Goal: Answer question/provide support: Share knowledge or assist other users

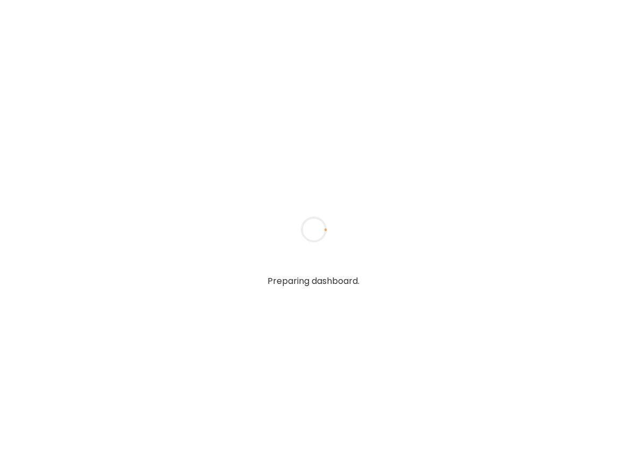
type textarea "**********"
type input "**********"
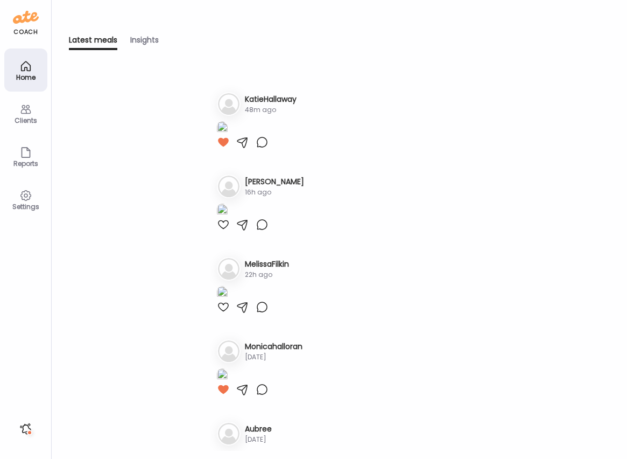
scroll to position [74, 0]
click at [260, 67] on div at bounding box center [262, 60] width 13 height 13
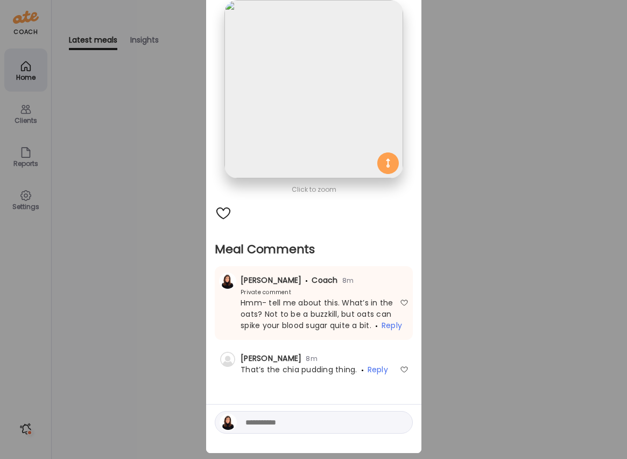
scroll to position [67, 0]
click at [290, 421] on textarea at bounding box center [318, 422] width 145 height 13
type textarea "**********"
click at [397, 424] on div at bounding box center [400, 422] width 15 height 15
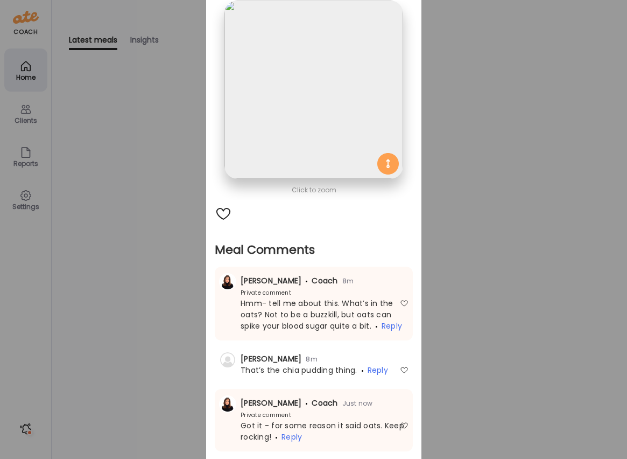
click at [169, 136] on div "Ate Coach Dashboard Wahoo! It’s official Take a moment to set up your Coach Pro…" at bounding box center [313, 229] width 627 height 459
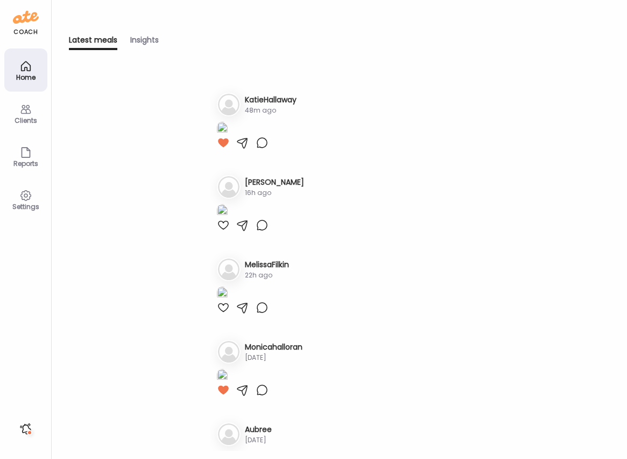
scroll to position [71, 0]
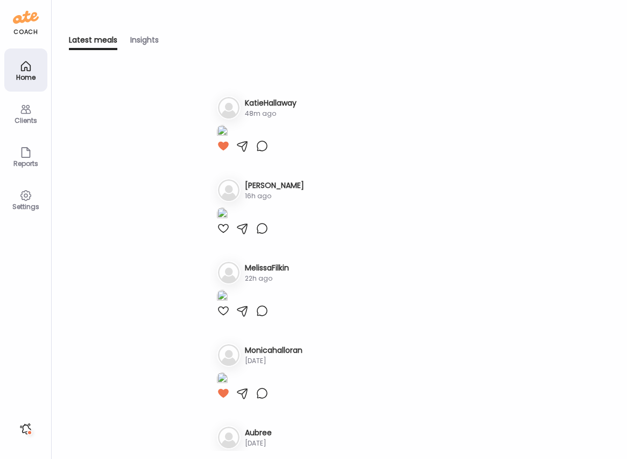
click at [262, 109] on h3 "KatieHallaway" at bounding box center [271, 102] width 52 height 11
click at [267, 109] on h3 "KatieHallaway" at bounding box center [271, 102] width 52 height 11
click at [282, 109] on h3 "KatieHallaway" at bounding box center [271, 102] width 52 height 11
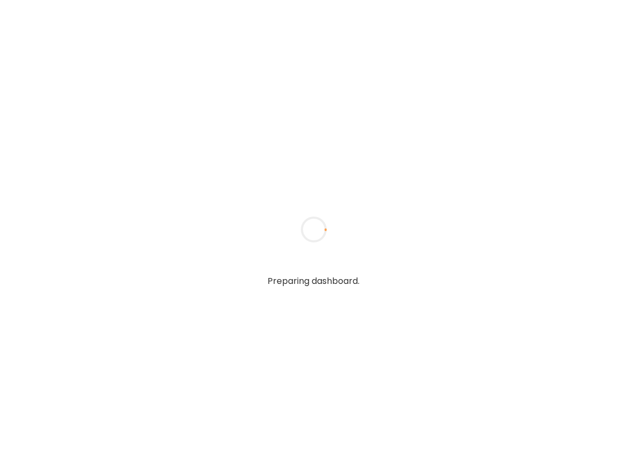
type textarea "**********"
type input "**********"
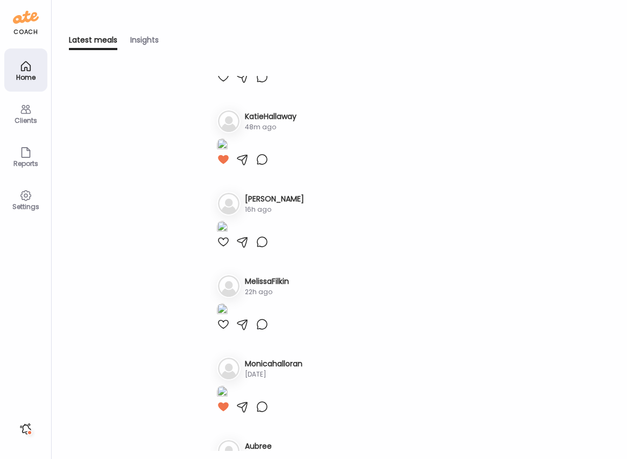
scroll to position [101, 0]
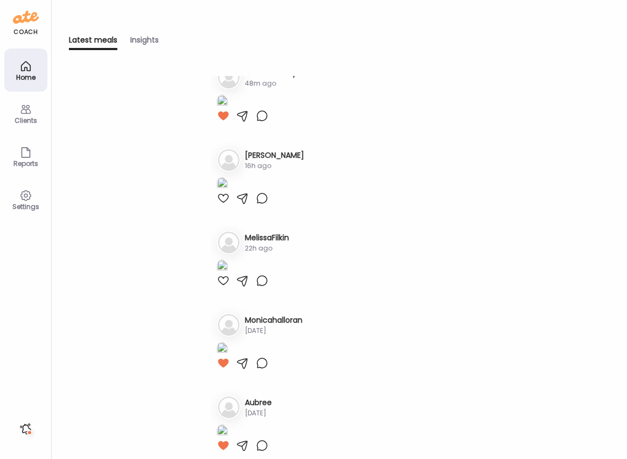
click at [223, 40] on div at bounding box center [223, 33] width 13 height 13
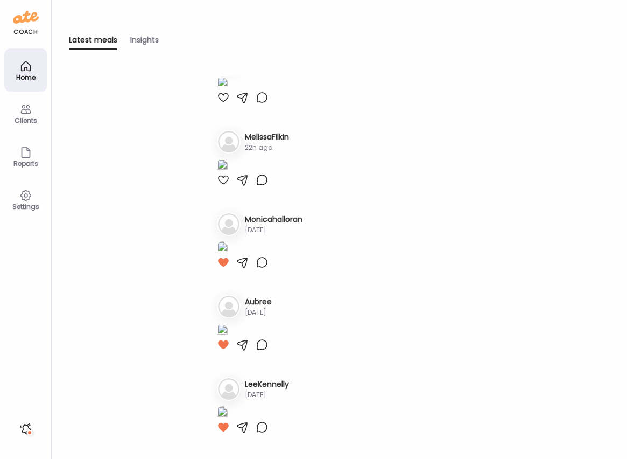
scroll to position [292, 0]
click at [39, 116] on div "Clients" at bounding box center [25, 113] width 43 height 43
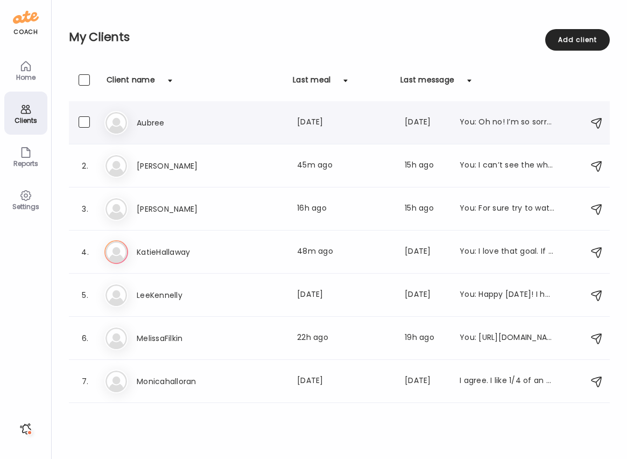
click at [147, 122] on h3 "Aubree" at bounding box center [184, 122] width 95 height 13
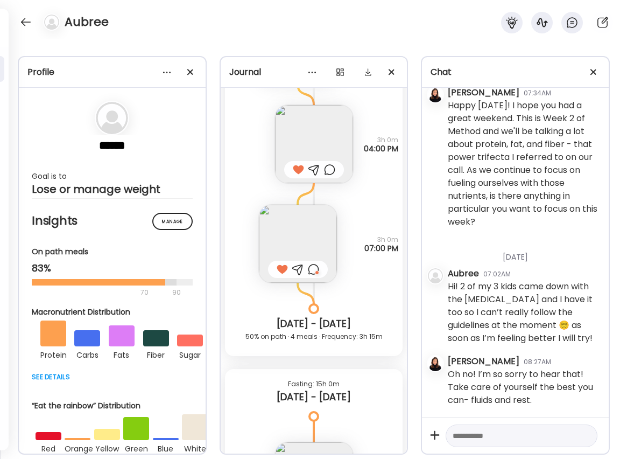
scroll to position [3255, 0]
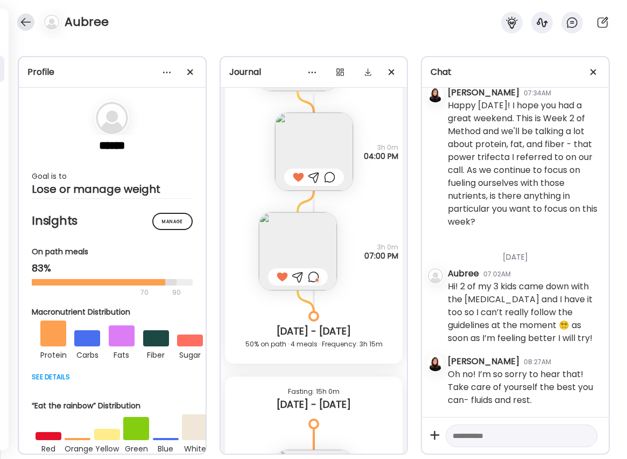
click at [31, 20] on div at bounding box center [25, 21] width 17 height 17
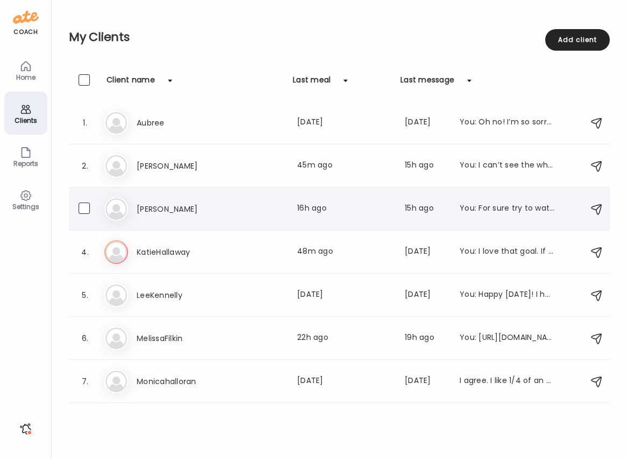
click at [152, 207] on h3 "[PERSON_NAME]" at bounding box center [184, 209] width 95 height 13
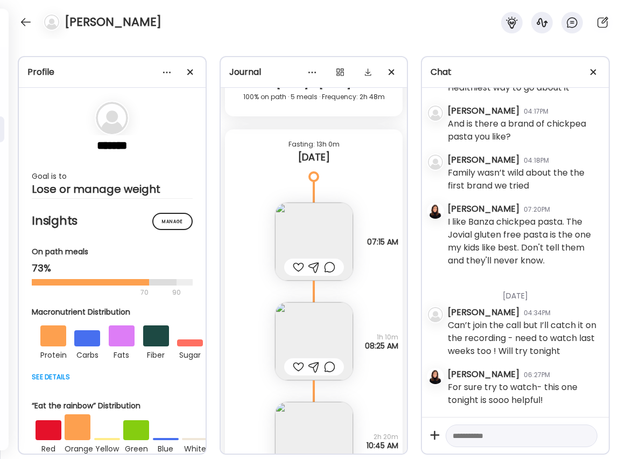
scroll to position [6914, 0]
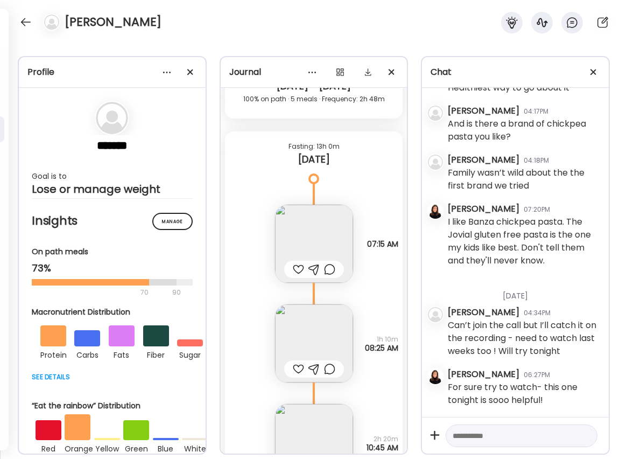
click at [299, 267] on div at bounding box center [298, 269] width 11 height 13
click at [299, 367] on div at bounding box center [298, 368] width 11 height 13
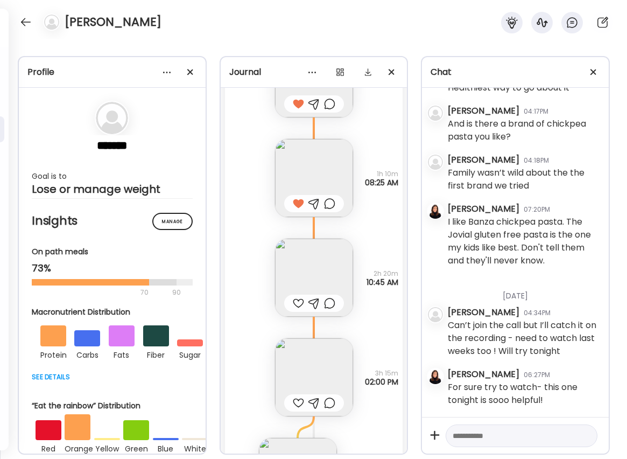
scroll to position [7086, 0]
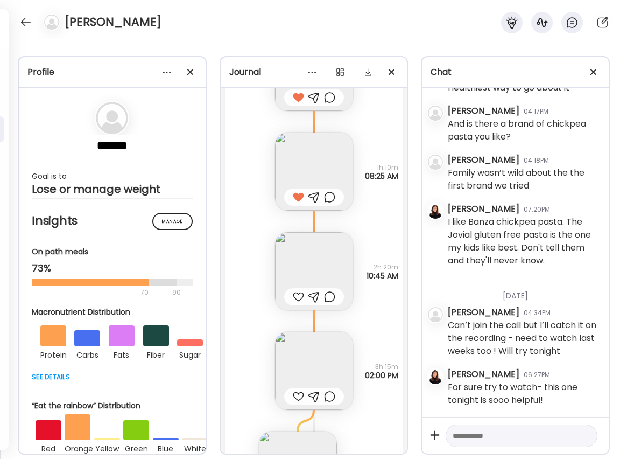
click at [298, 297] on div at bounding box center [298, 296] width 11 height 13
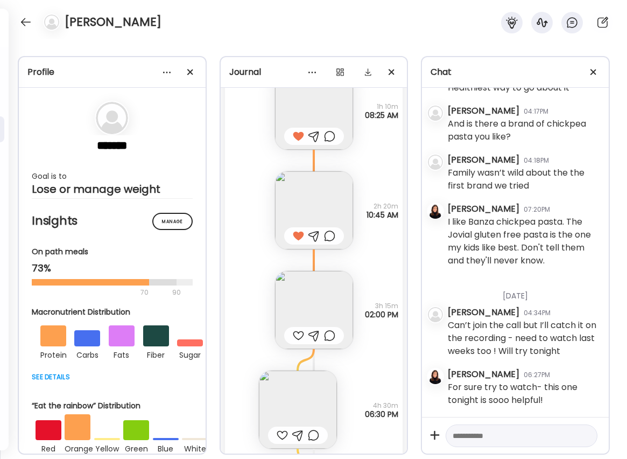
scroll to position [7147, 0]
click at [302, 302] on img at bounding box center [314, 309] width 78 height 78
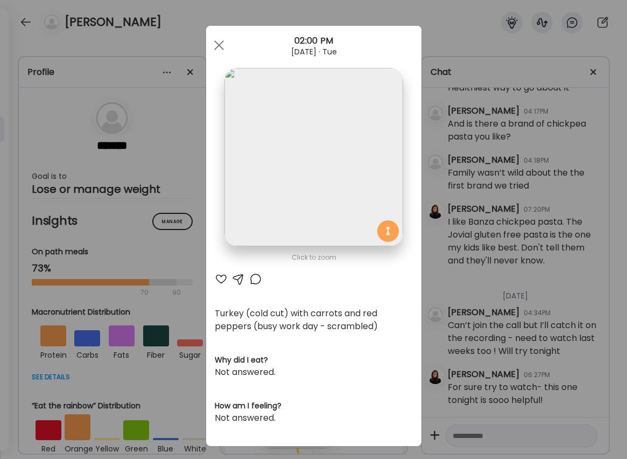
click at [219, 278] on div at bounding box center [221, 279] width 13 height 13
click at [256, 277] on div at bounding box center [255, 279] width 13 height 13
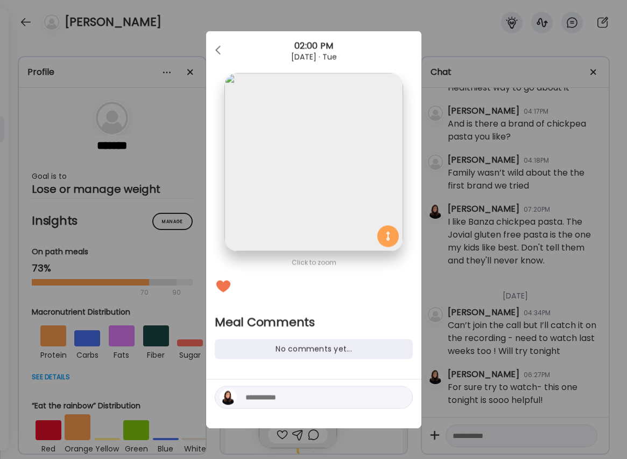
click at [278, 399] on textarea at bounding box center [318, 397] width 145 height 13
type textarea "**********"
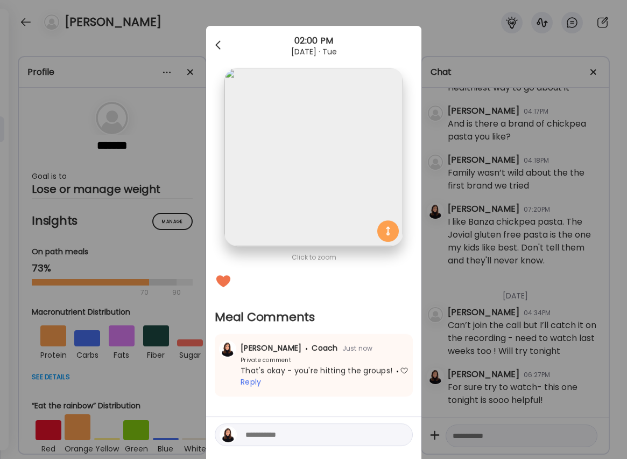
click at [217, 42] on div at bounding box center [219, 45] width 22 height 22
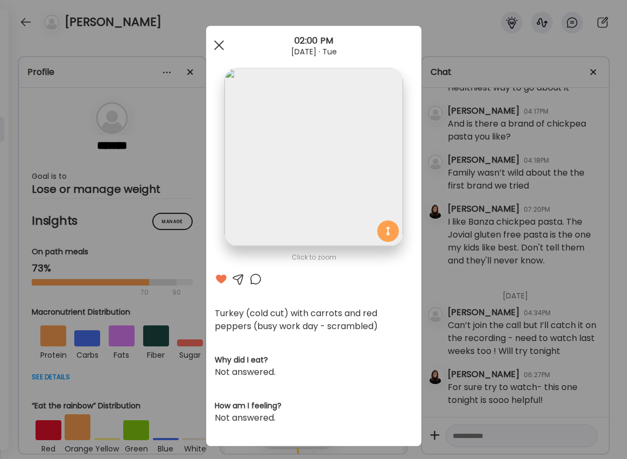
click at [218, 47] on div at bounding box center [219, 45] width 22 height 22
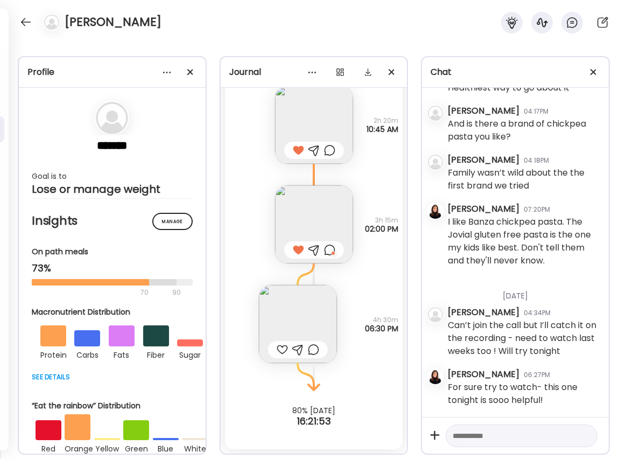
scroll to position [7232, 0]
click at [297, 318] on img at bounding box center [298, 324] width 78 height 78
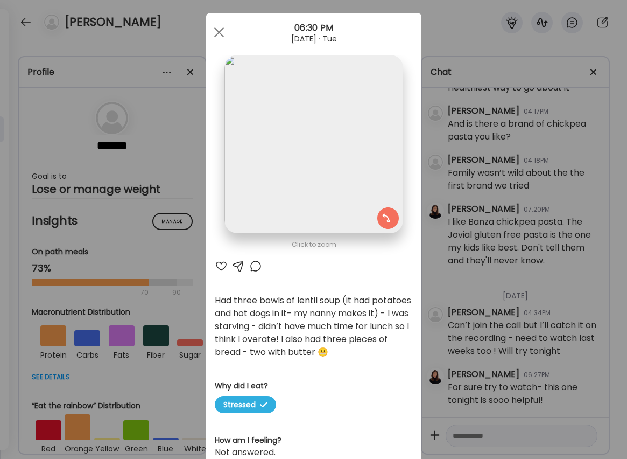
scroll to position [14, 0]
click at [217, 35] on div at bounding box center [219, 31] width 22 height 22
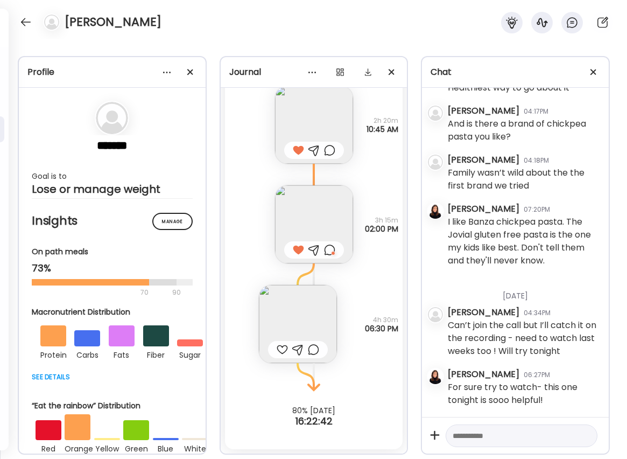
scroll to position [7232, 0]
click at [304, 324] on img at bounding box center [298, 324] width 78 height 78
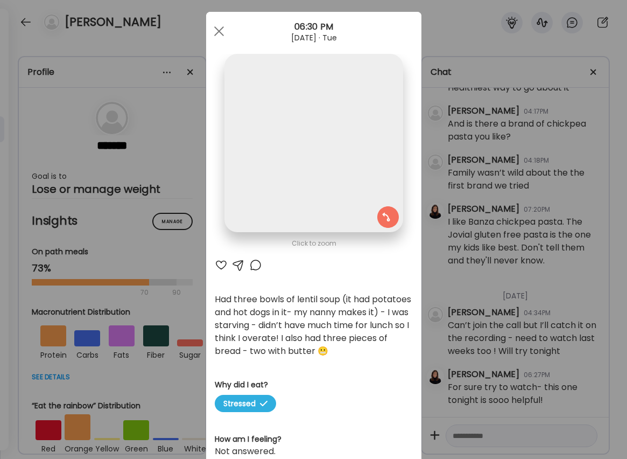
click at [304, 324] on div "Click to zoom AteMate AI Had three bowls of lentil soup (it had potatoes and ho…" at bounding box center [313, 246] width 215 height 468
click at [257, 266] on div at bounding box center [255, 265] width 13 height 13
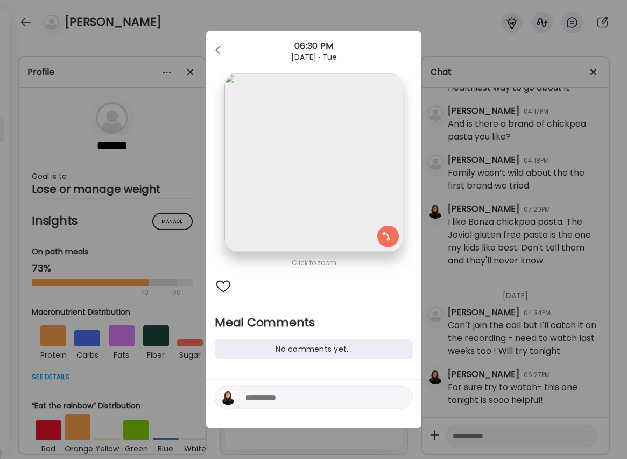
click at [324, 394] on textarea at bounding box center [318, 397] width 145 height 13
click at [222, 54] on div at bounding box center [219, 51] width 22 height 22
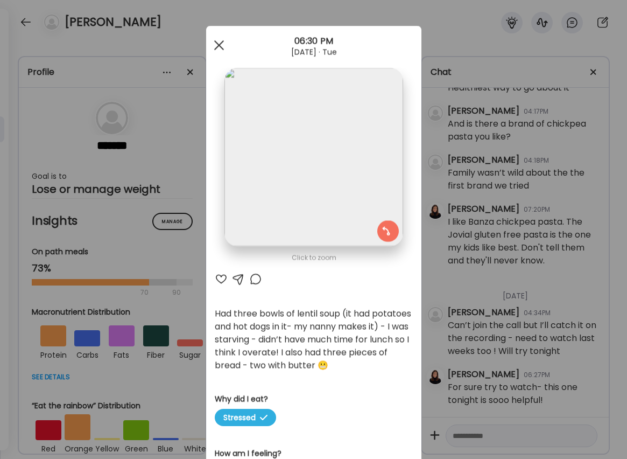
click at [217, 44] on div at bounding box center [219, 45] width 22 height 22
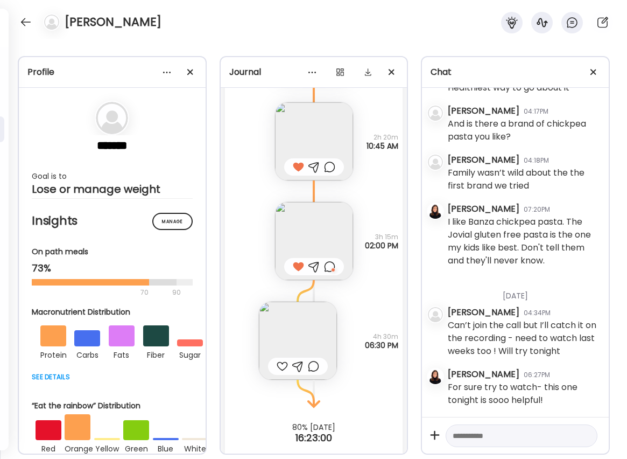
scroll to position [7219, 0]
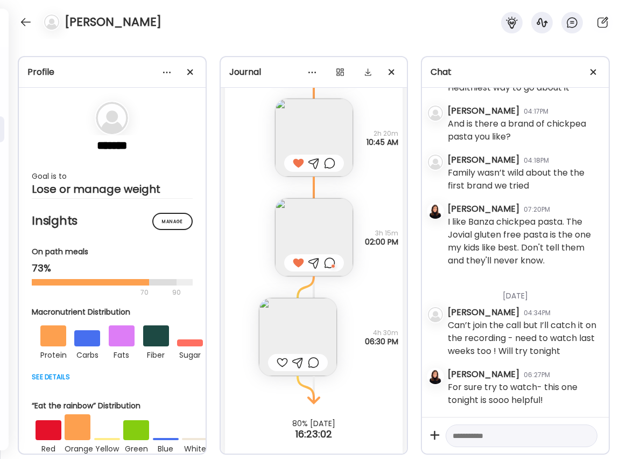
click at [281, 361] on div at bounding box center [282, 362] width 11 height 13
click at [312, 361] on div at bounding box center [313, 362] width 11 height 13
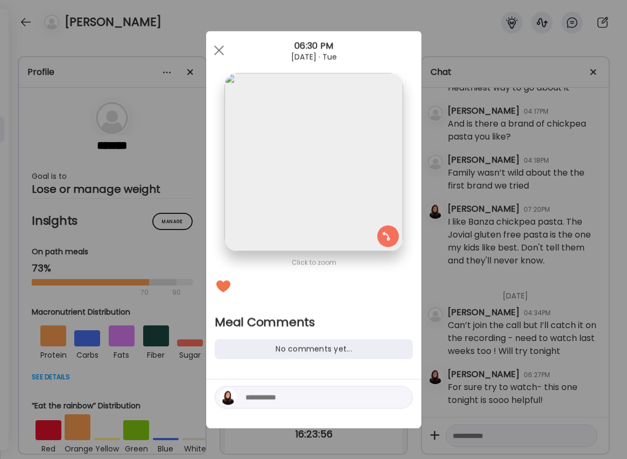
click at [298, 394] on textarea at bounding box center [318, 397] width 145 height 13
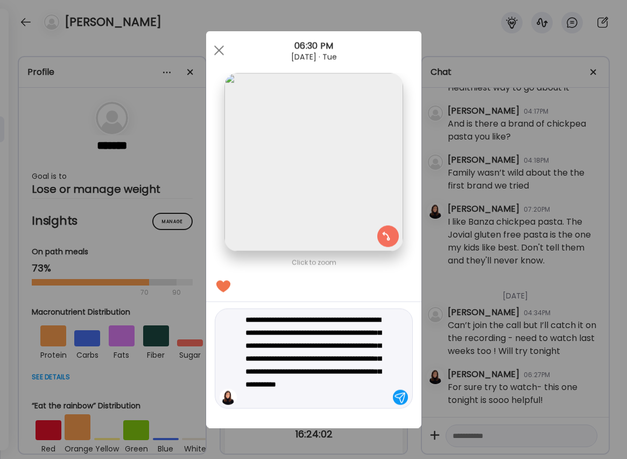
type textarea "**********"
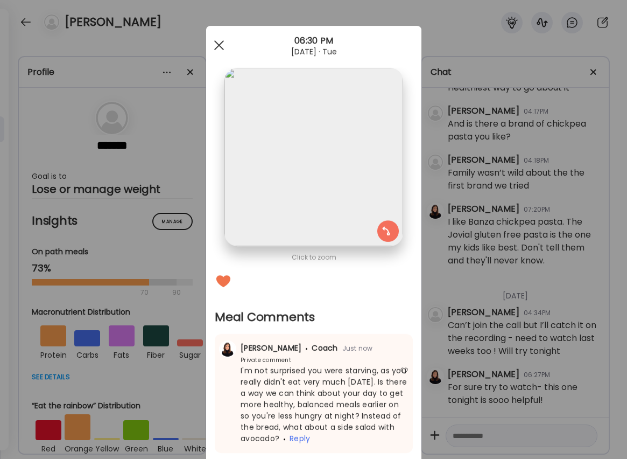
click at [217, 41] on div at bounding box center [219, 45] width 22 height 22
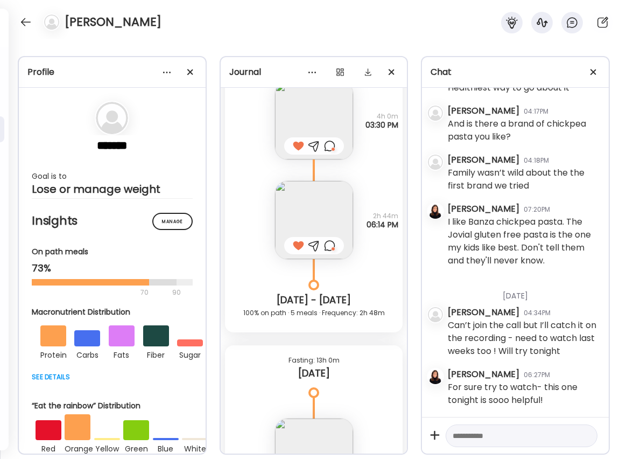
scroll to position [6706, 0]
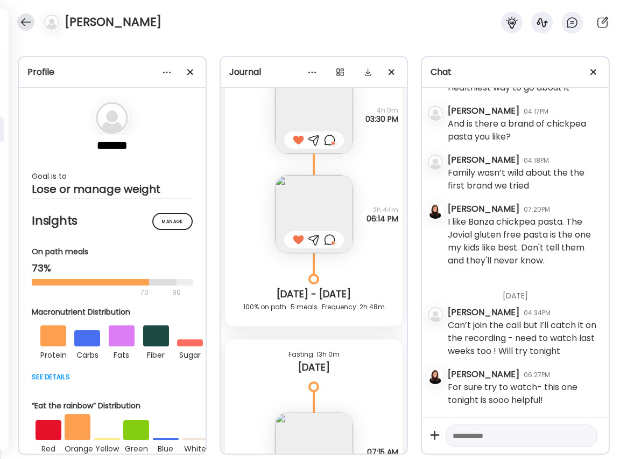
click at [26, 25] on div at bounding box center [25, 21] width 17 height 17
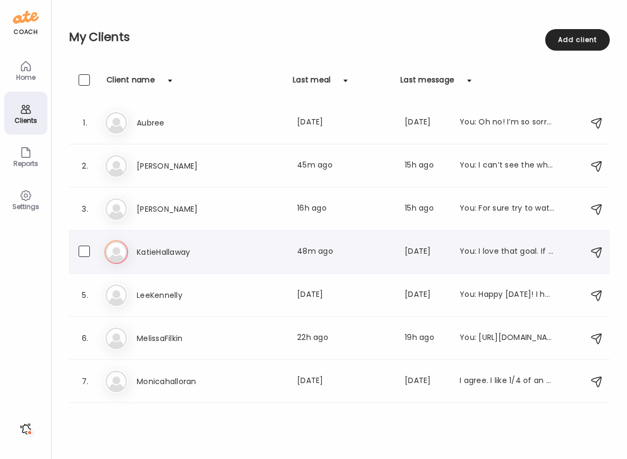
click at [197, 258] on h3 "KatieHallaway" at bounding box center [184, 252] width 95 height 13
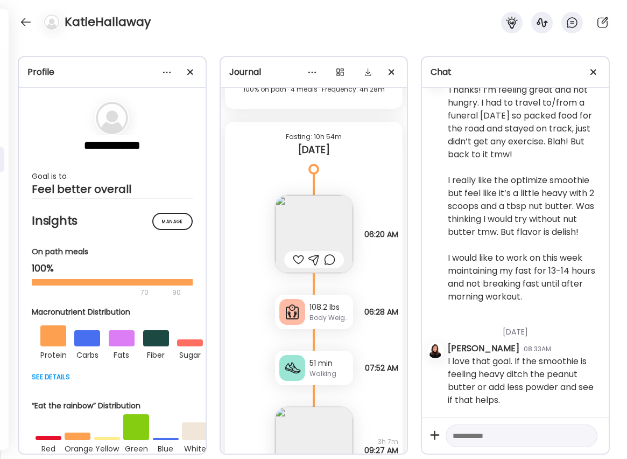
scroll to position [10761, 0]
click at [300, 256] on div at bounding box center [298, 258] width 11 height 13
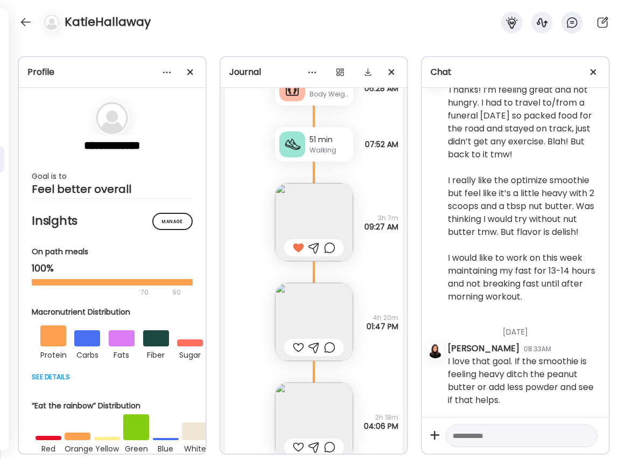
scroll to position [11107, 0]
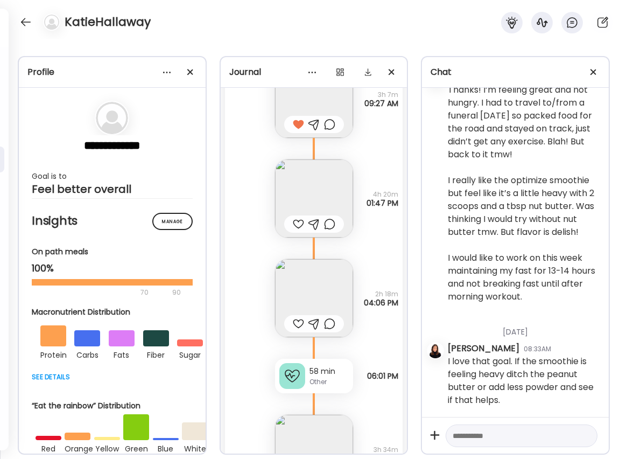
click at [301, 191] on img at bounding box center [314, 198] width 78 height 78
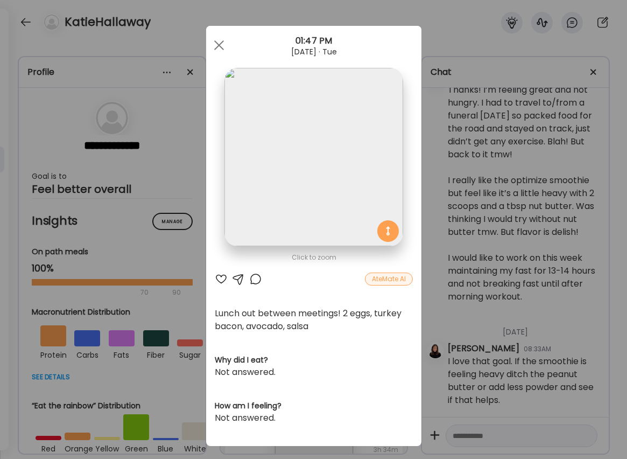
click at [219, 278] on div at bounding box center [221, 279] width 13 height 13
click at [256, 280] on div at bounding box center [255, 279] width 13 height 13
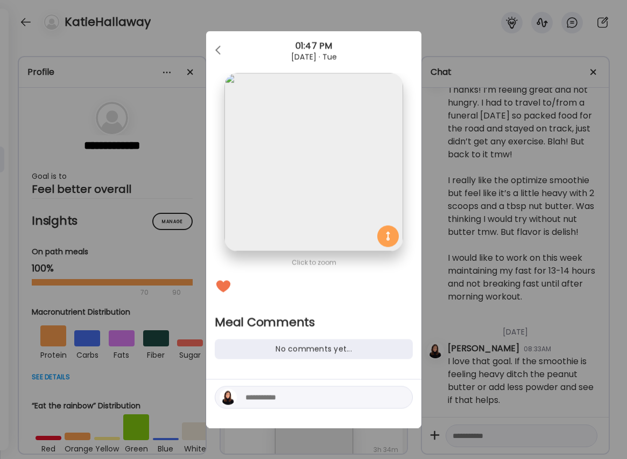
click at [309, 401] on textarea at bounding box center [318, 397] width 145 height 13
type textarea "**********"
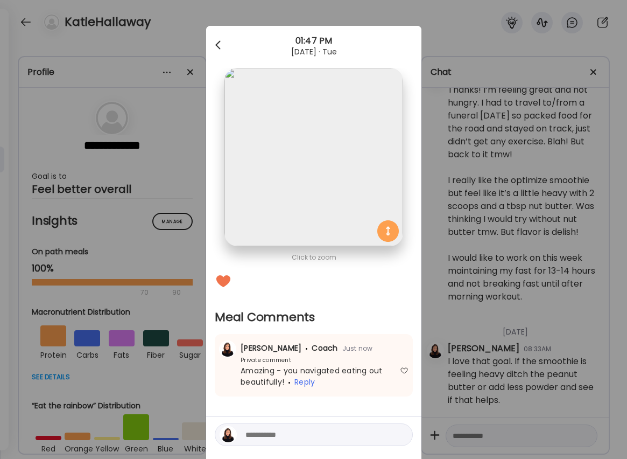
click at [221, 38] on div at bounding box center [219, 45] width 22 height 22
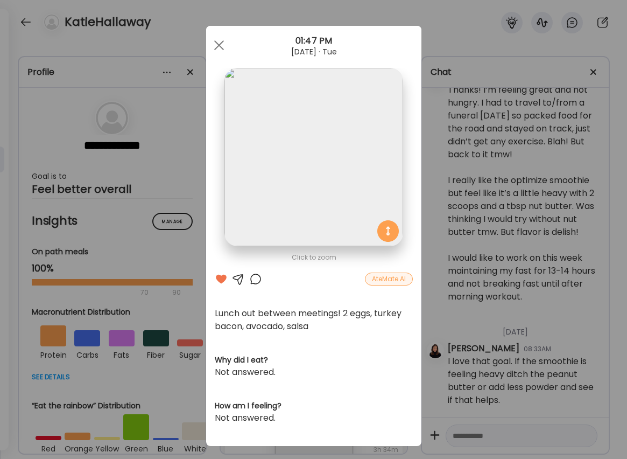
click at [222, 45] on div at bounding box center [219, 45] width 22 height 22
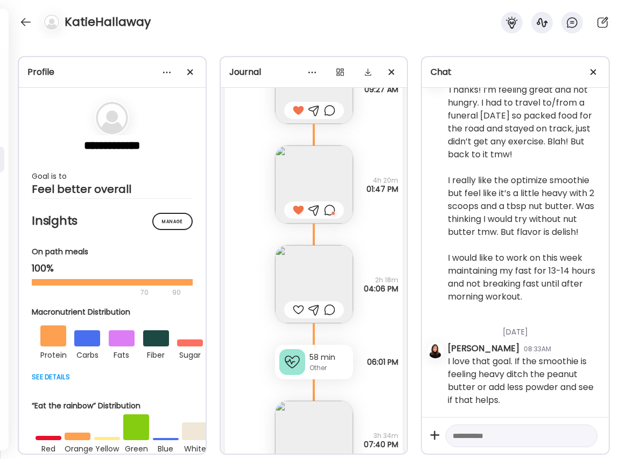
scroll to position [11114, 0]
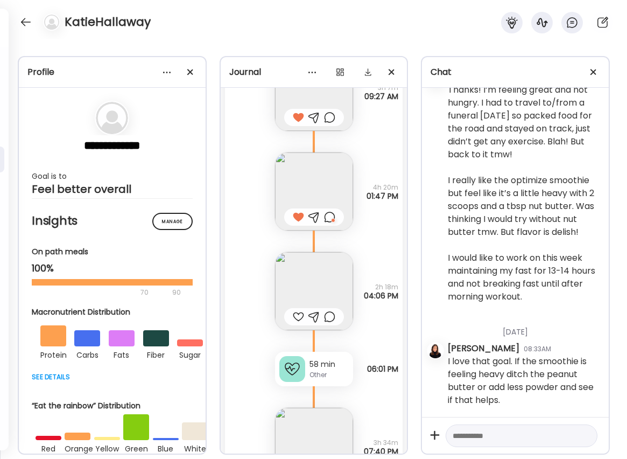
click at [331, 218] on div at bounding box center [329, 217] width 11 height 13
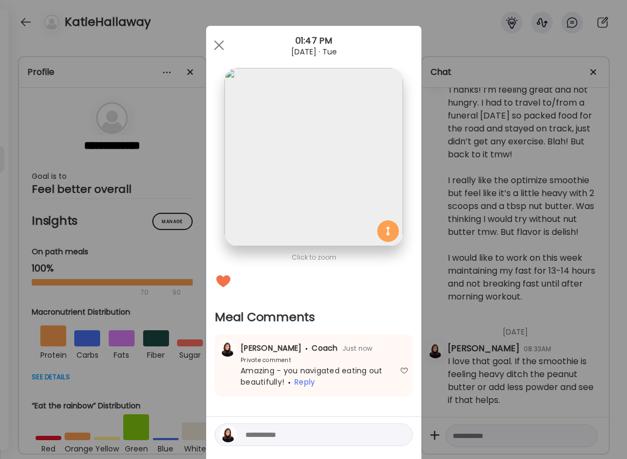
click at [320, 437] on textarea at bounding box center [318, 434] width 145 height 13
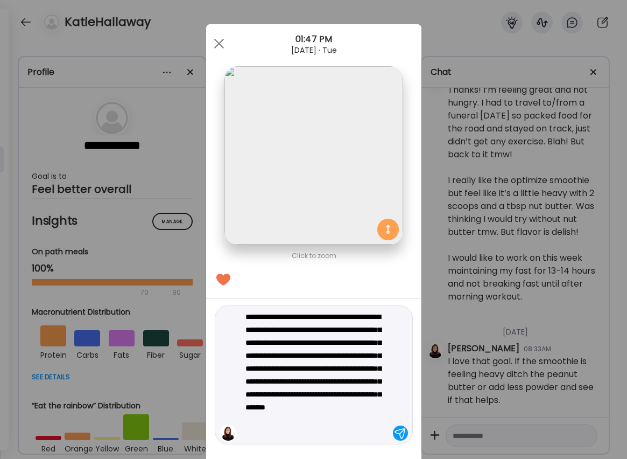
type textarea "**********"
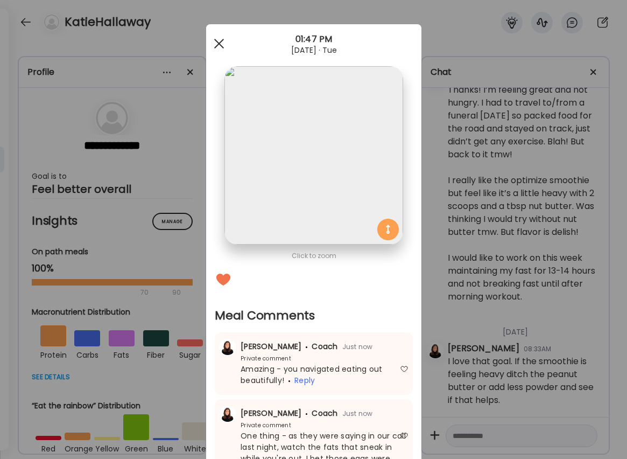
click at [219, 44] on span at bounding box center [219, 44] width 10 height 10
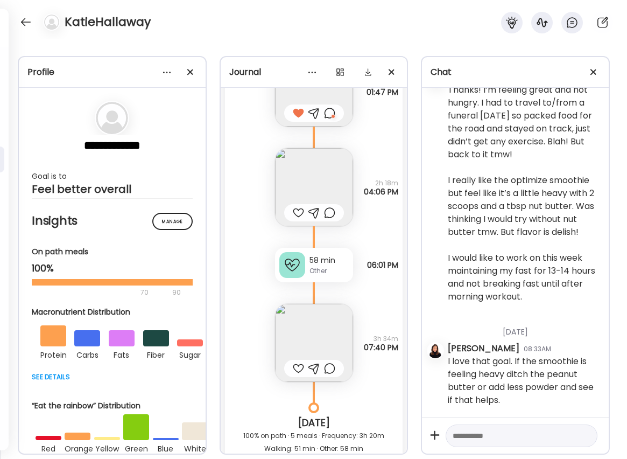
click at [300, 211] on div at bounding box center [298, 212] width 11 height 13
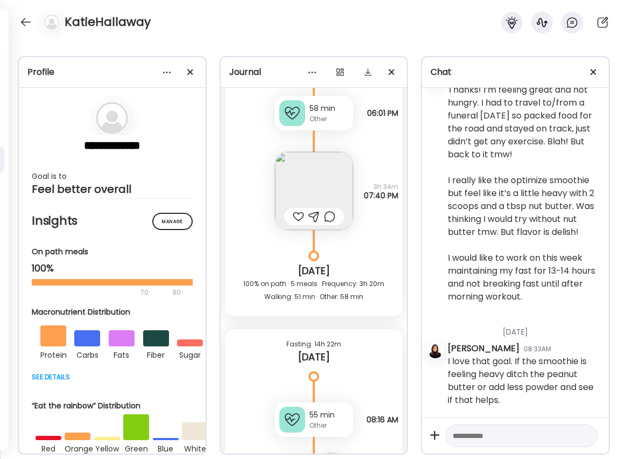
scroll to position [11372, 0]
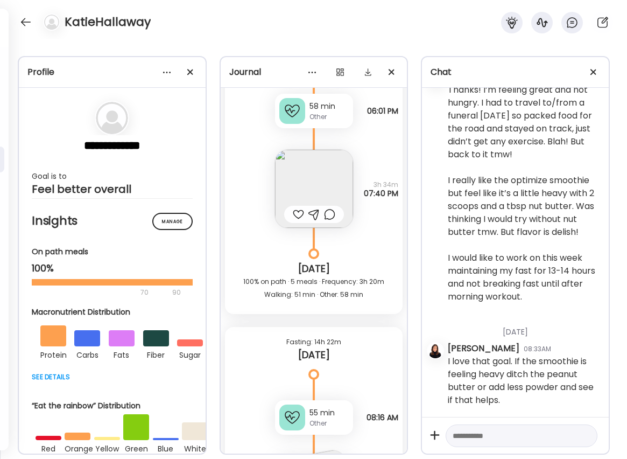
click at [308, 192] on img at bounding box center [314, 189] width 78 height 78
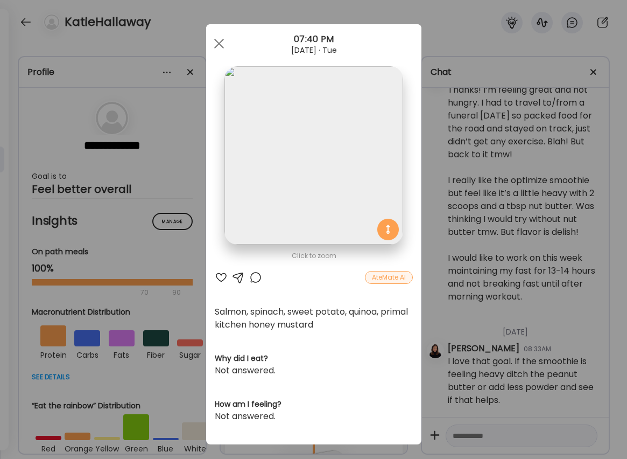
click at [222, 278] on div at bounding box center [221, 277] width 13 height 13
click at [262, 278] on div at bounding box center [255, 277] width 13 height 13
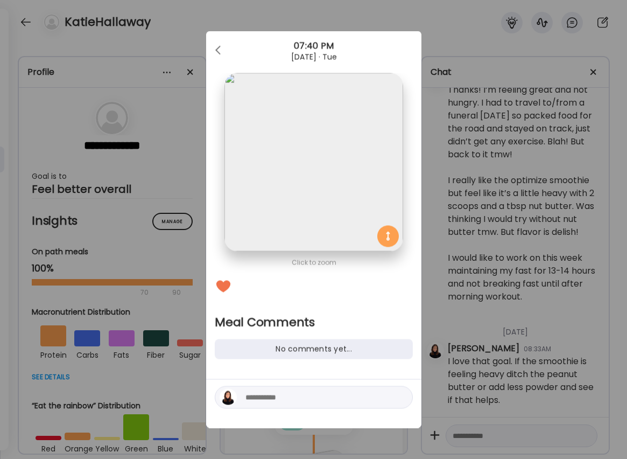
scroll to position [0, 0]
click at [298, 401] on textarea at bounding box center [318, 397] width 145 height 13
type textarea "**********"
click at [399, 399] on div at bounding box center [400, 397] width 15 height 15
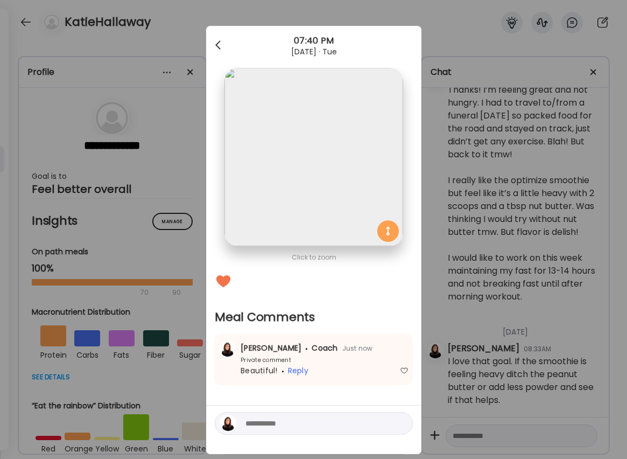
click at [215, 43] on div at bounding box center [219, 45] width 22 height 22
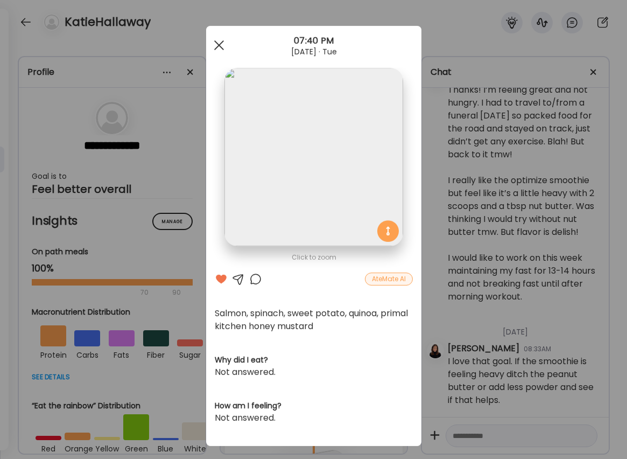
click at [221, 44] on div at bounding box center [219, 45] width 22 height 22
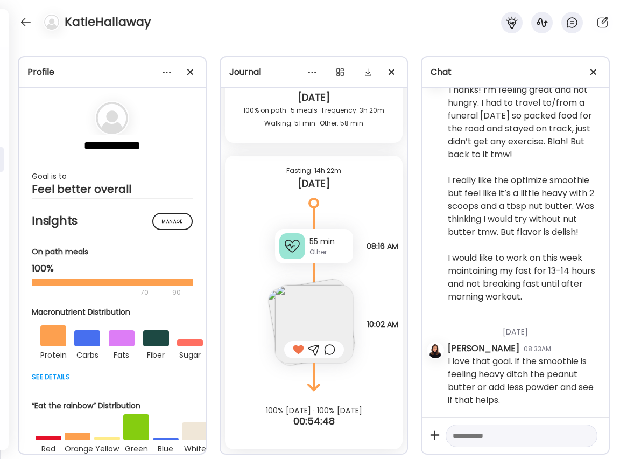
scroll to position [11543, 0]
click at [316, 308] on img at bounding box center [314, 324] width 78 height 78
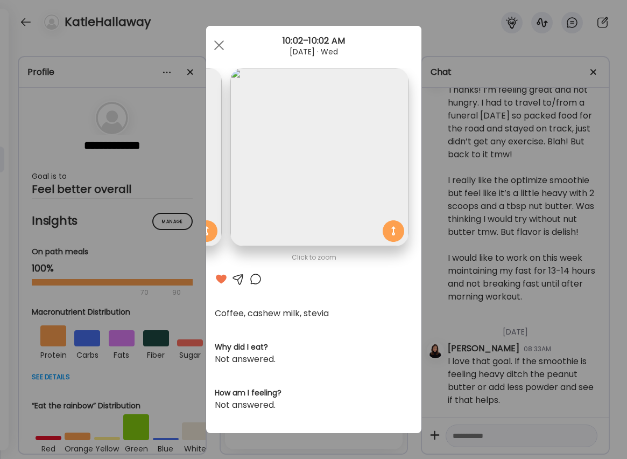
scroll to position [0, 176]
click at [298, 196] on img at bounding box center [320, 157] width 178 height 178
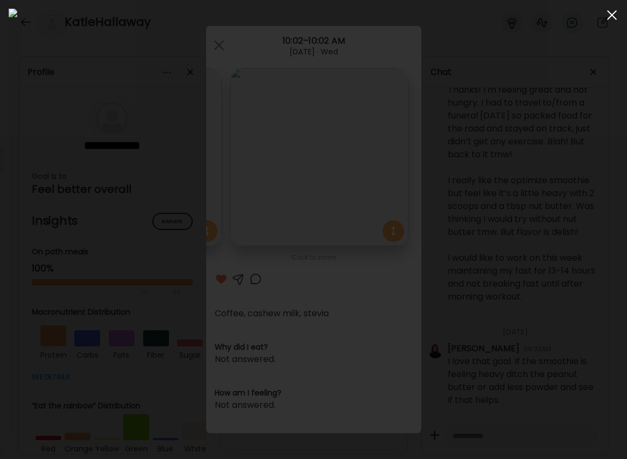
click at [610, 15] on div at bounding box center [613, 15] width 22 height 22
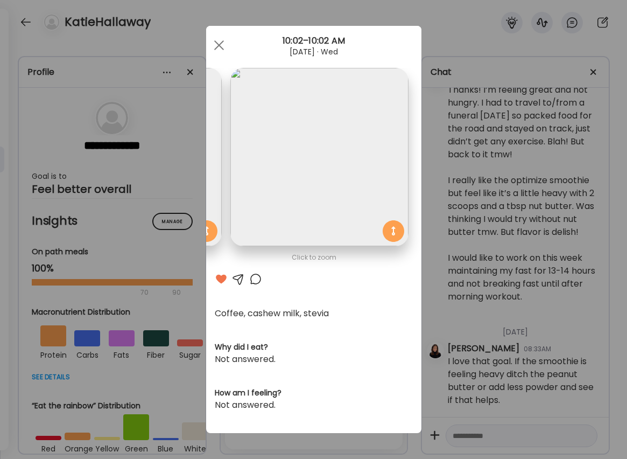
click at [430, 270] on div "Ate Coach Dashboard Wahoo! It’s official Take a moment to set up your Coach Pro…" at bounding box center [313, 229] width 627 height 459
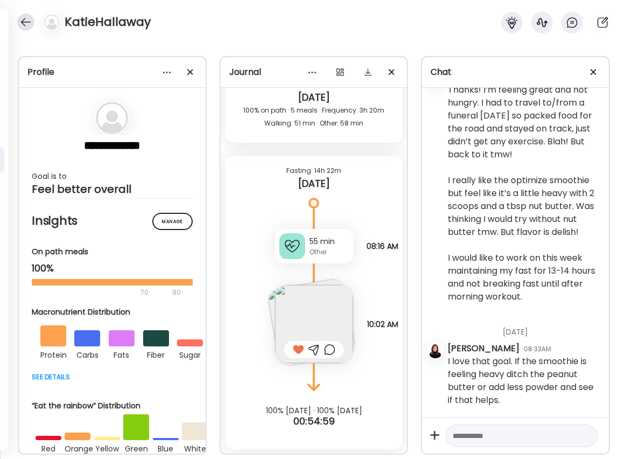
click at [24, 19] on div at bounding box center [25, 21] width 17 height 17
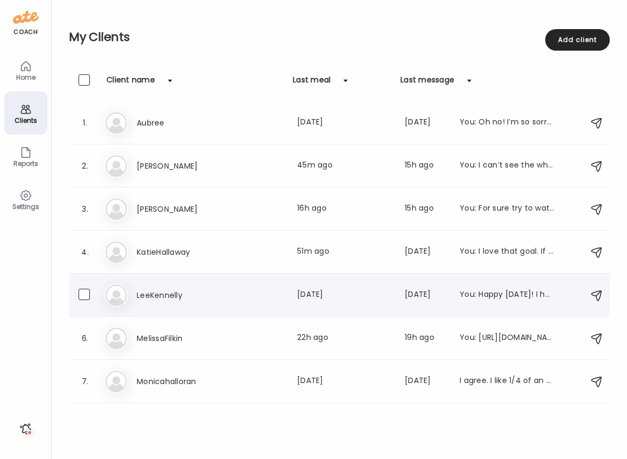
click at [173, 292] on h3 "LeeKennelly" at bounding box center [184, 295] width 95 height 13
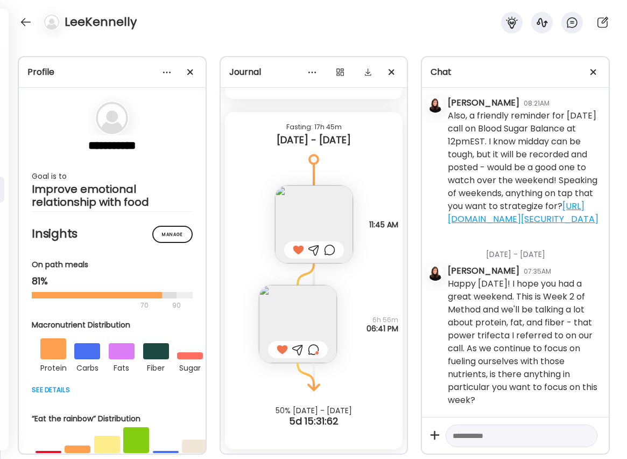
scroll to position [570, 0]
click at [484, 437] on textarea at bounding box center [512, 435] width 118 height 13
type textarea "**********"
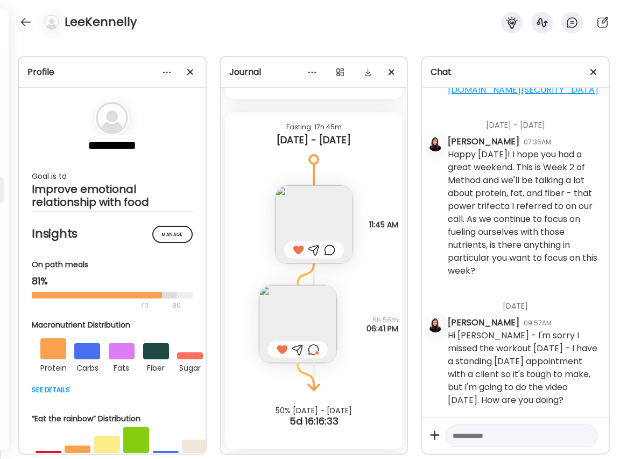
scroll to position [700, 0]
click at [29, 22] on div at bounding box center [25, 21] width 17 height 17
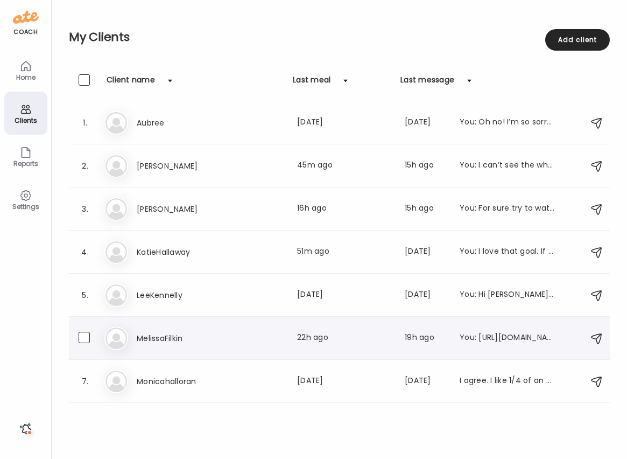
click at [166, 343] on h3 "MelissaFilkin" at bounding box center [184, 338] width 95 height 13
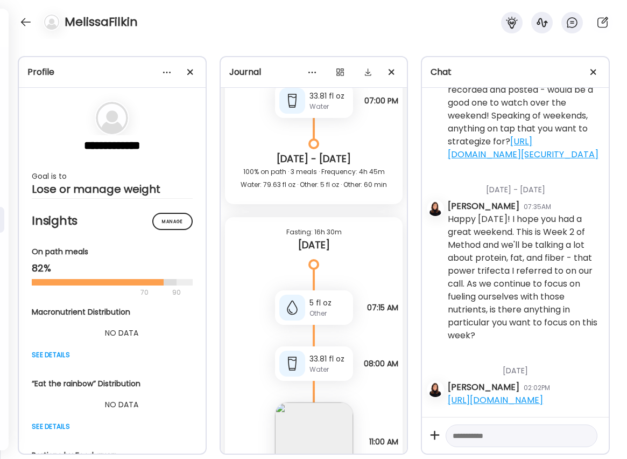
scroll to position [5745, 0]
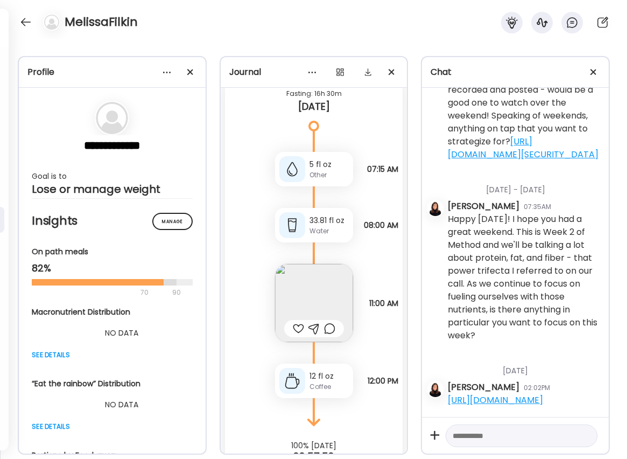
click at [297, 322] on div at bounding box center [298, 328] width 11 height 13
click at [20, 20] on div at bounding box center [25, 21] width 17 height 17
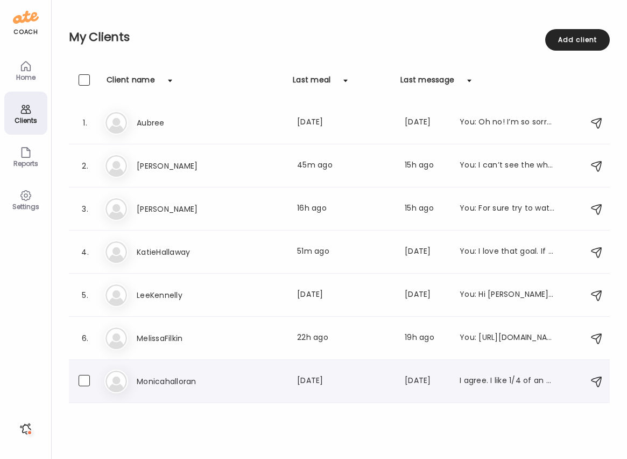
click at [154, 380] on h3 "Monicahalloran" at bounding box center [184, 381] width 95 height 13
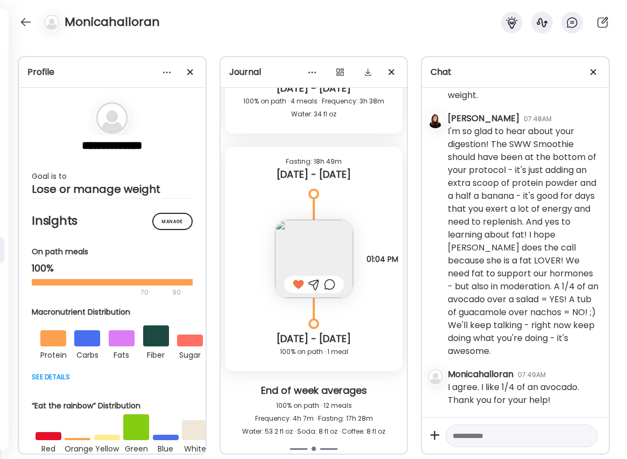
scroll to position [3043, 0]
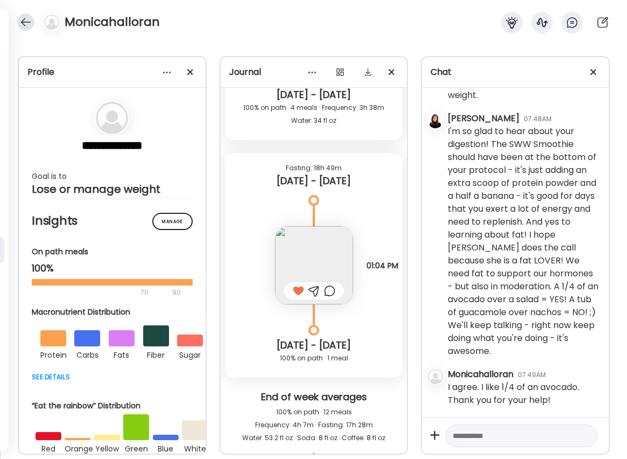
click at [25, 15] on div at bounding box center [25, 21] width 17 height 17
